Goal: Navigation & Orientation: Find specific page/section

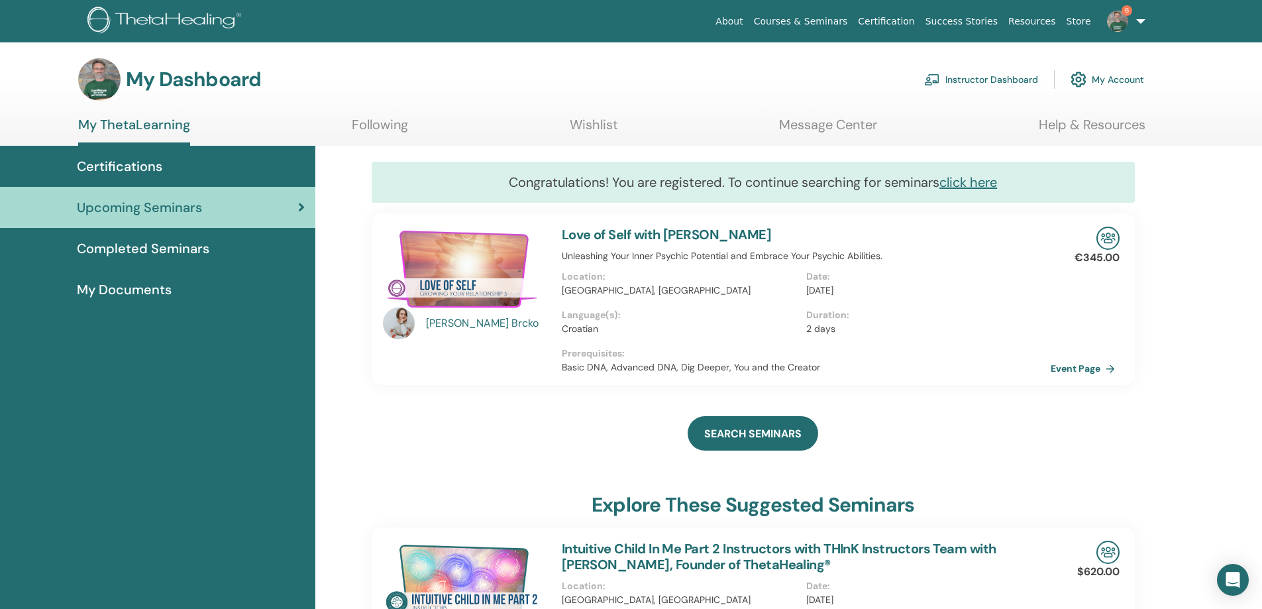
click at [987, 76] on link "Instructor Dashboard" at bounding box center [981, 79] width 114 height 29
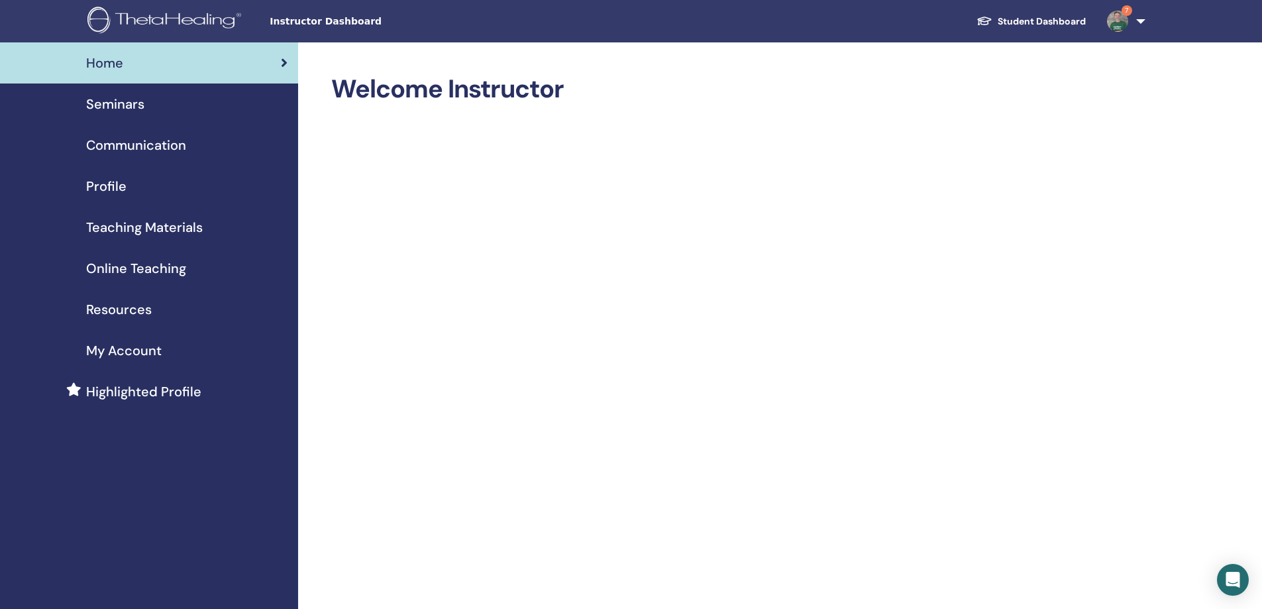
click at [1117, 20] on img at bounding box center [1117, 21] width 21 height 21
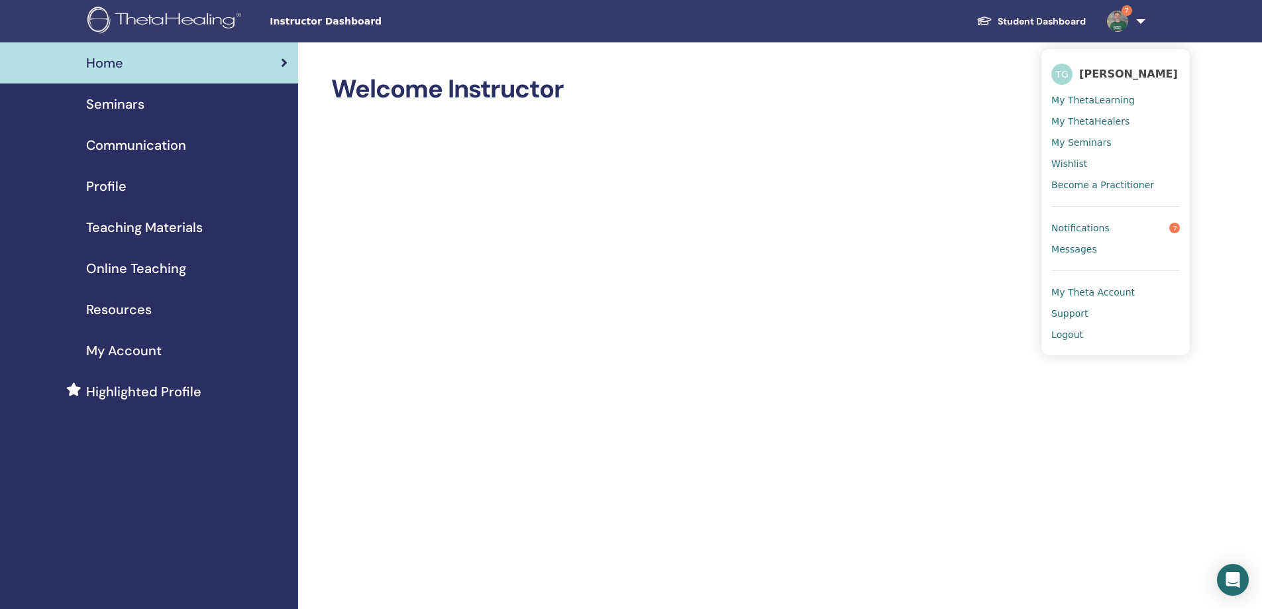
click at [1076, 225] on span "Notifications" at bounding box center [1080, 228] width 58 height 12
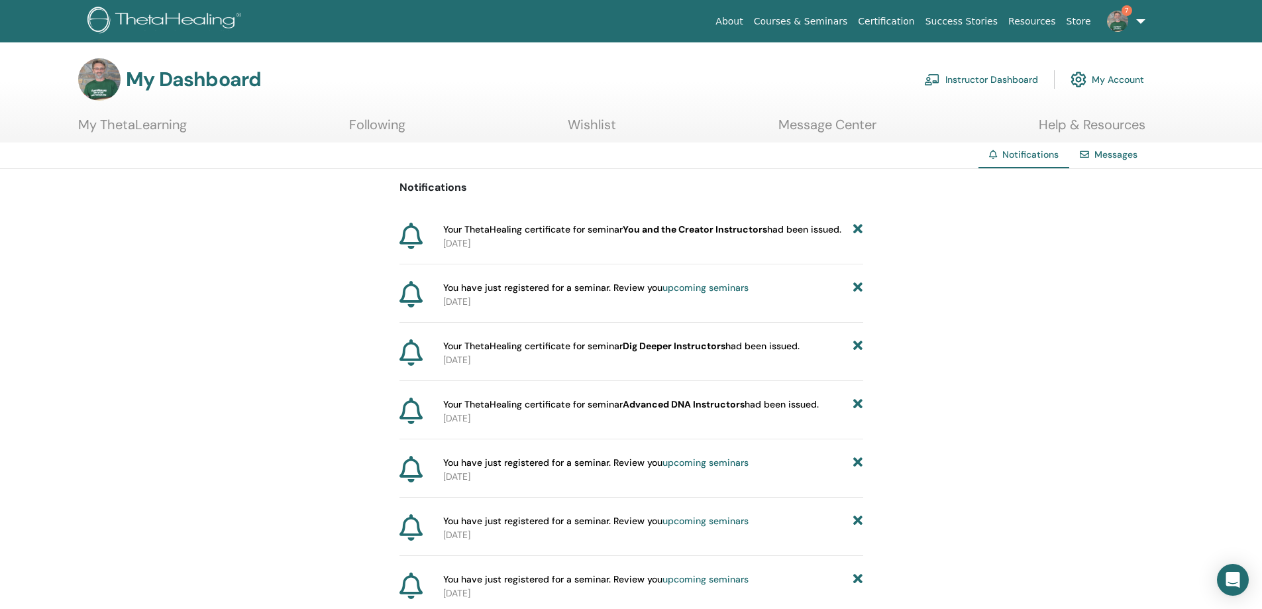
click at [1011, 75] on link "Instructor Dashboard" at bounding box center [981, 79] width 114 height 29
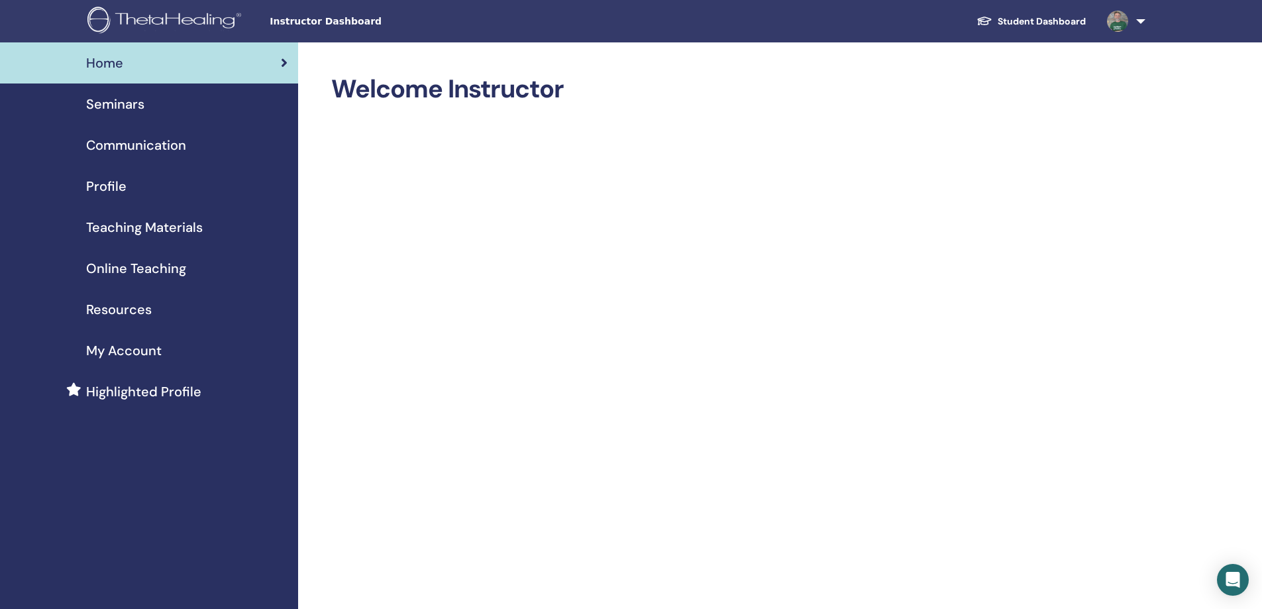
click at [113, 106] on span "Seminars" at bounding box center [115, 104] width 58 height 20
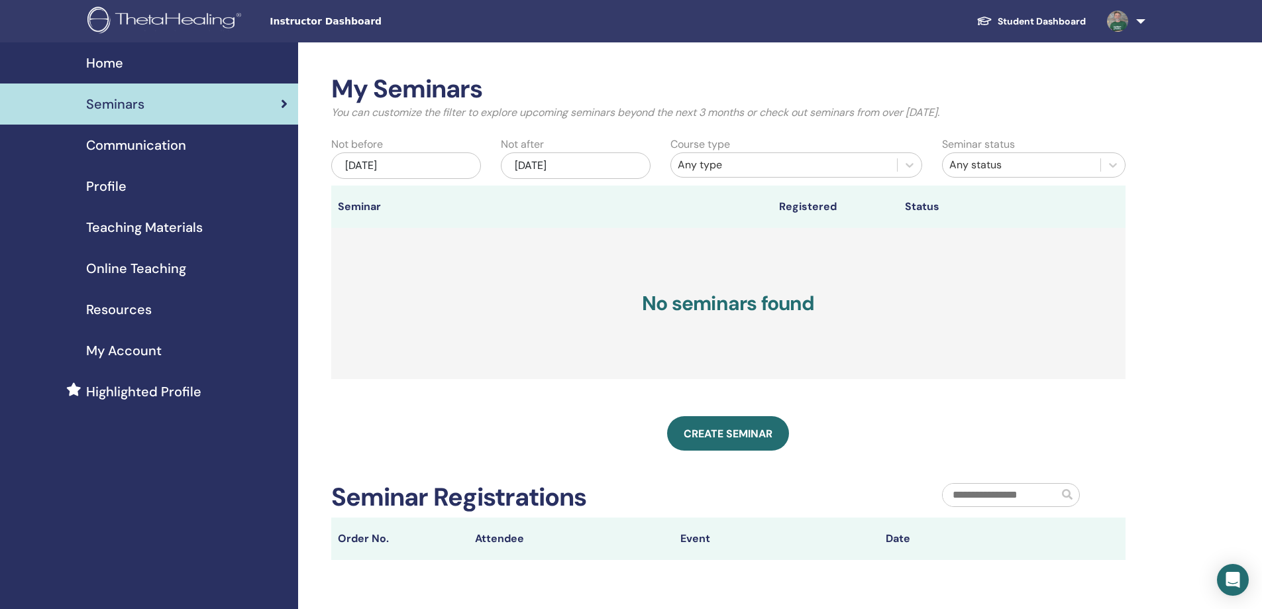
click at [108, 187] on span "Profile" at bounding box center [106, 186] width 40 height 20
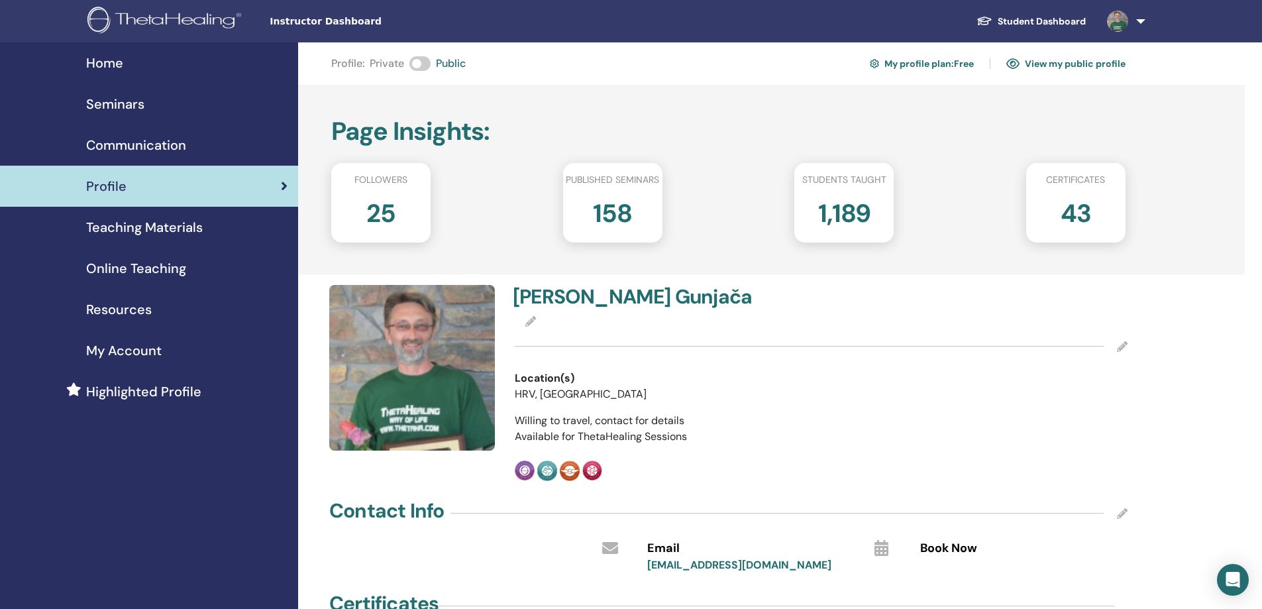
click at [136, 358] on span "My Account" at bounding box center [124, 350] width 76 height 20
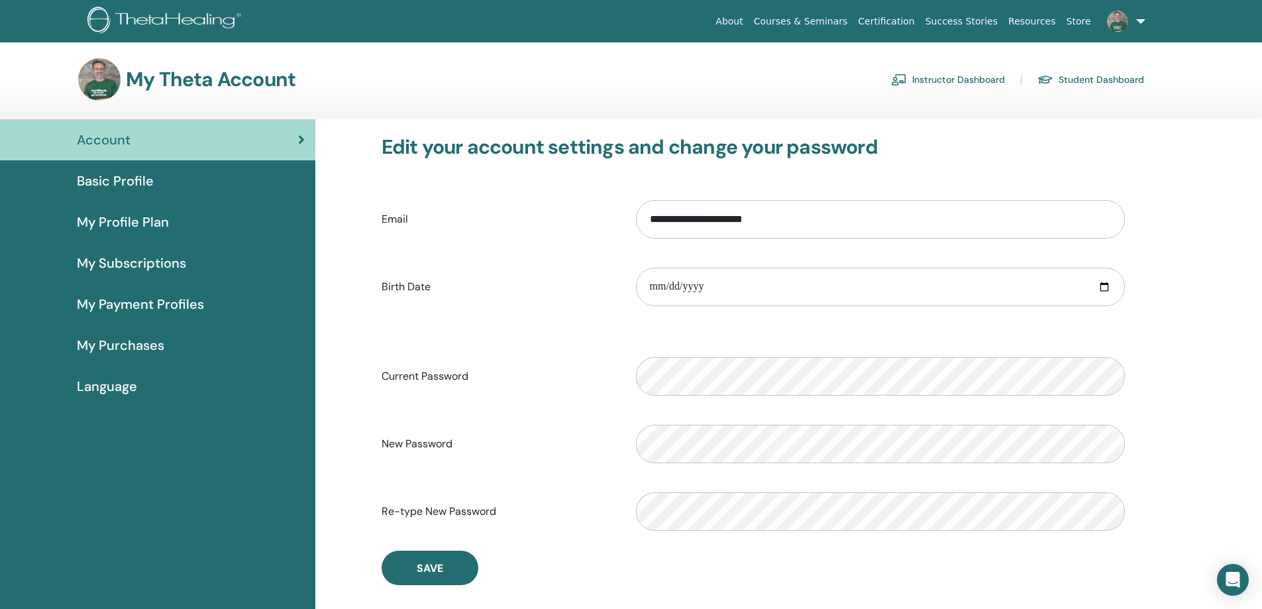
click at [1096, 72] on link "Student Dashboard" at bounding box center [1090, 79] width 107 height 21
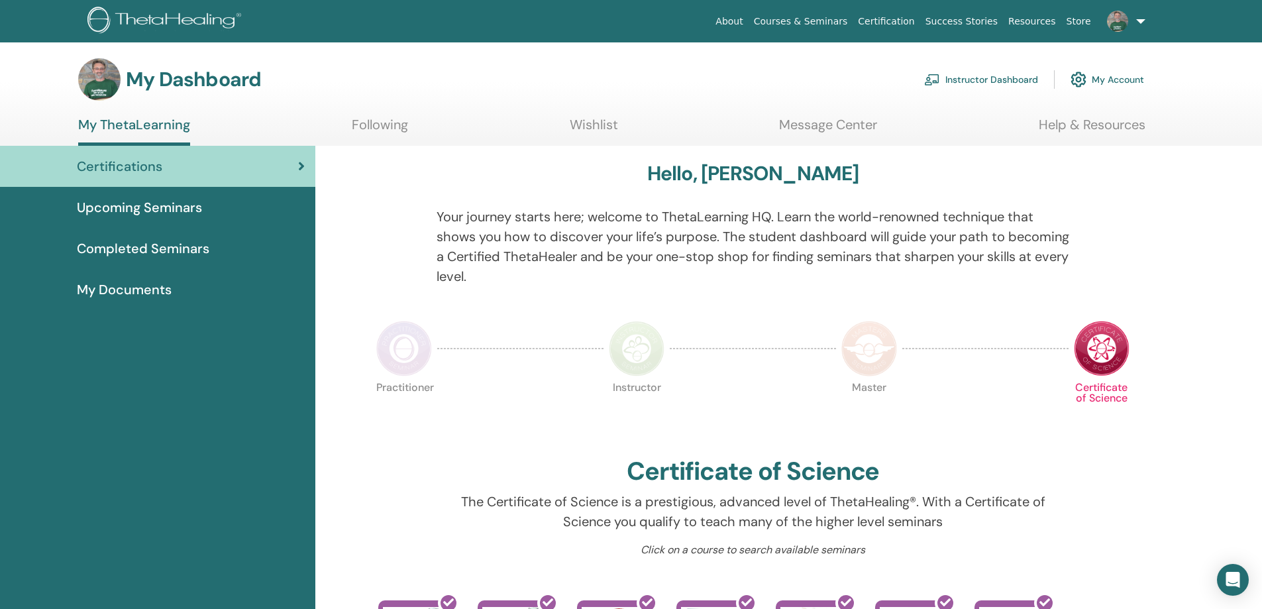
click at [155, 213] on span "Upcoming Seminars" at bounding box center [139, 207] width 125 height 20
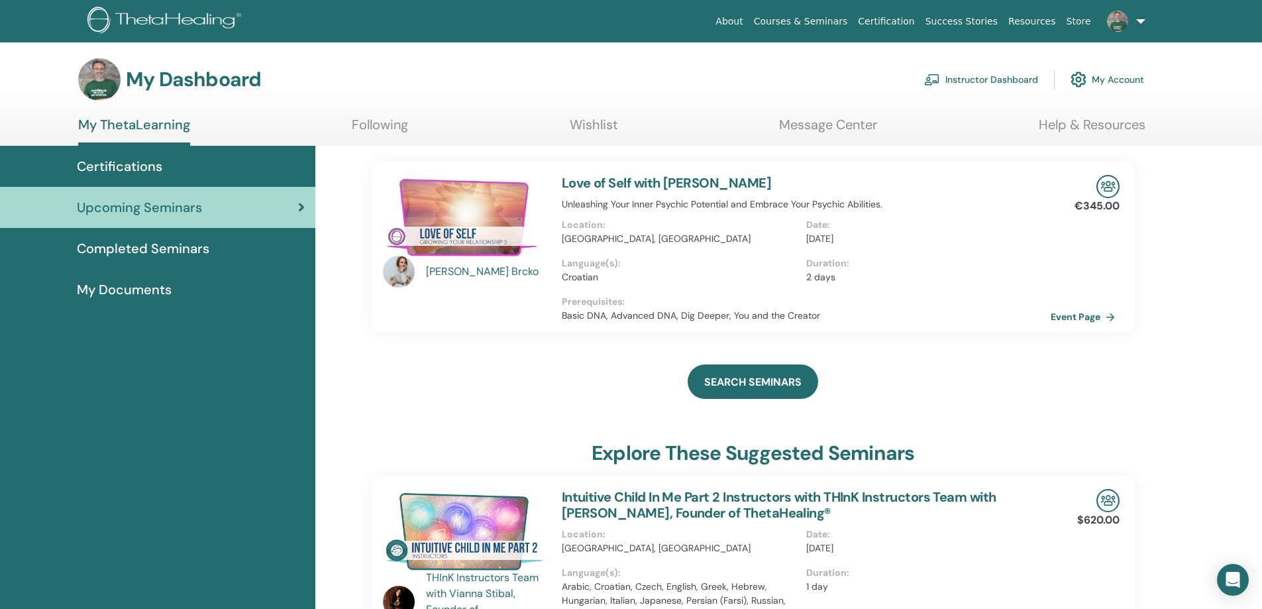
click at [167, 245] on span "Completed Seminars" at bounding box center [143, 248] width 132 height 20
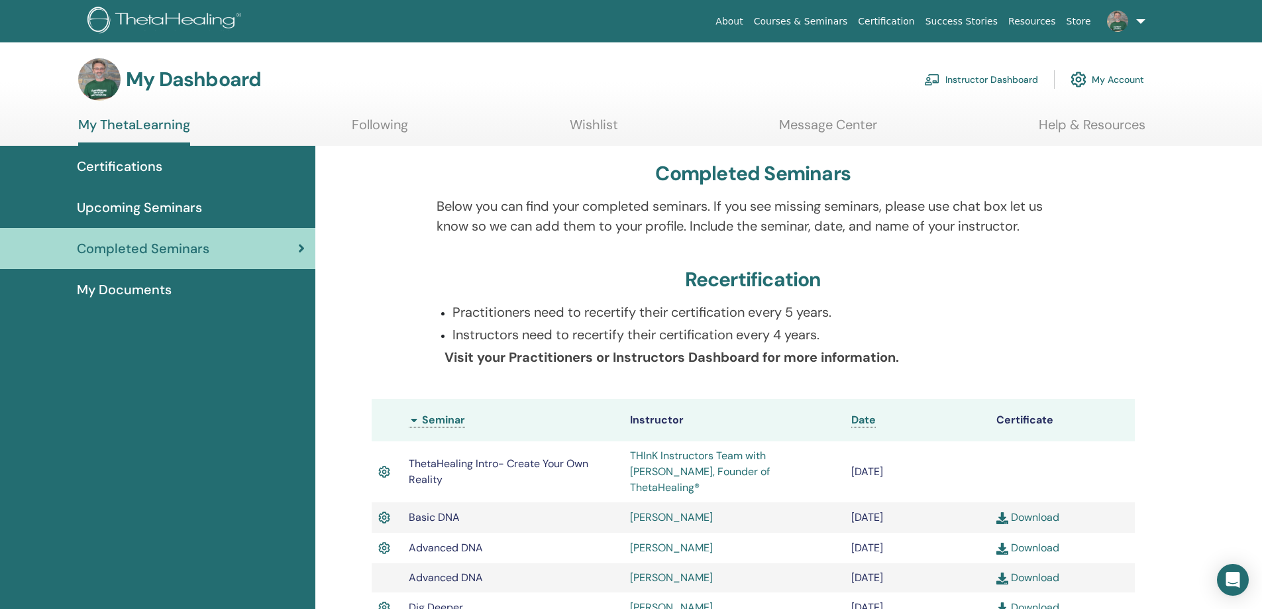
click at [134, 289] on span "My Documents" at bounding box center [124, 290] width 95 height 20
